Goal: Find specific page/section: Locate a particular part of the current website

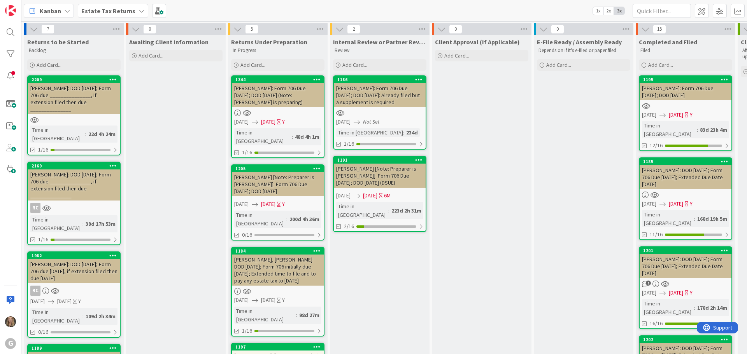
click at [99, 13] on b "Estate Tax Returns" at bounding box center [108, 11] width 54 height 8
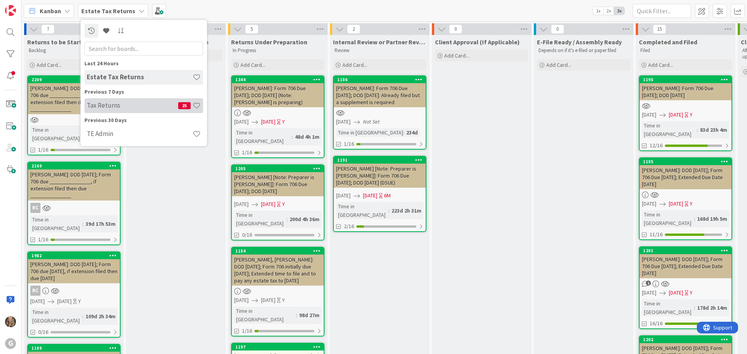
click at [100, 105] on h4 "Tax Returns" at bounding box center [132, 106] width 91 height 8
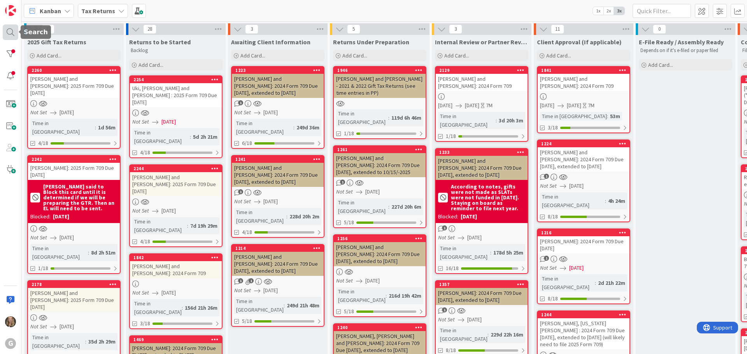
click at [7, 33] on div at bounding box center [11, 33] width 16 height 16
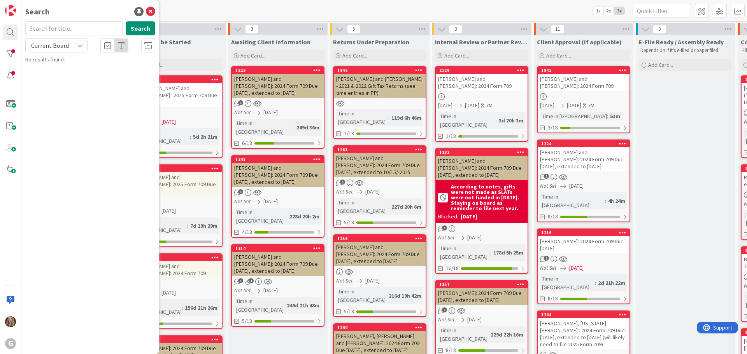
click at [62, 28] on input "text" at bounding box center [73, 28] width 97 height 14
type input "Slepian"
click at [134, 28] on button "Search" at bounding box center [141, 28] width 30 height 14
click at [103, 70] on span ", Jeff and Joanne: 2024 Form 709 Due 4/15/2025, extended to 10/15/2025" at bounding box center [91, 76] width 110 height 23
